Goal: Information Seeking & Learning: Learn about a topic

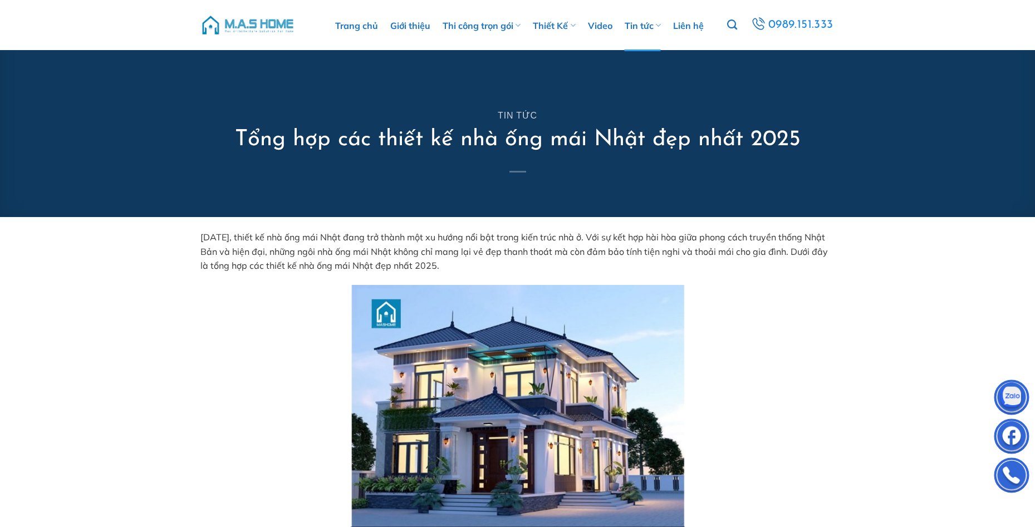
scroll to position [501, 0]
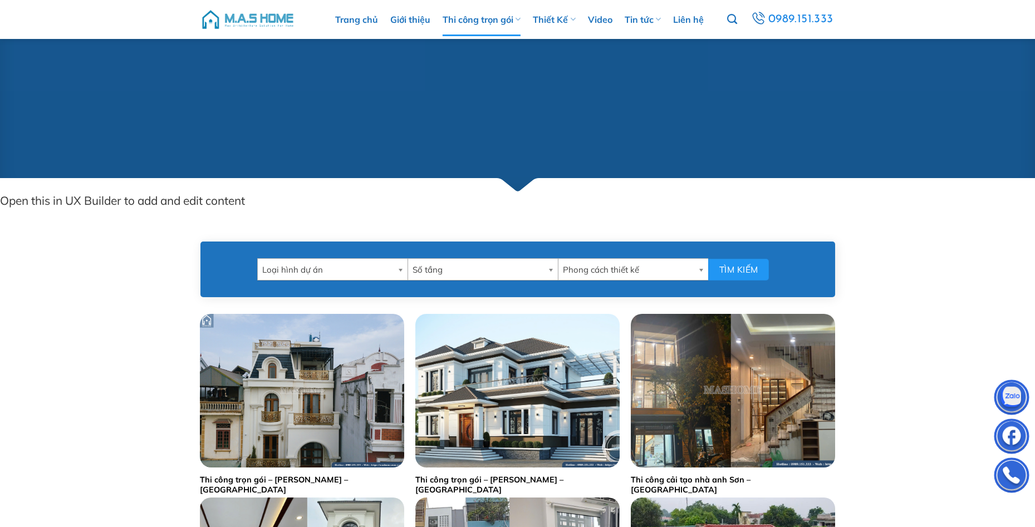
drag, startPoint x: 229, startPoint y: 202, endPoint x: 200, endPoint y: 198, distance: 28.7
